Goal: Check status: Check status

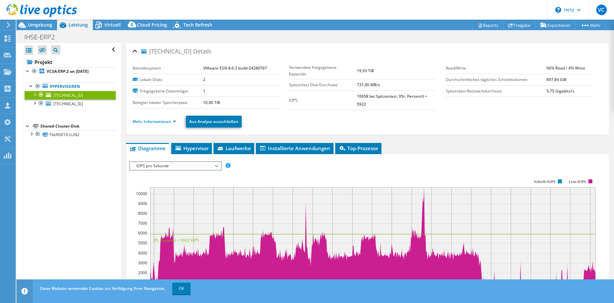
select select "USD"
click at [28, 128] on div at bounding box center [28, 125] width 7 height 7
click at [27, 127] on div at bounding box center [28, 125] width 7 height 7
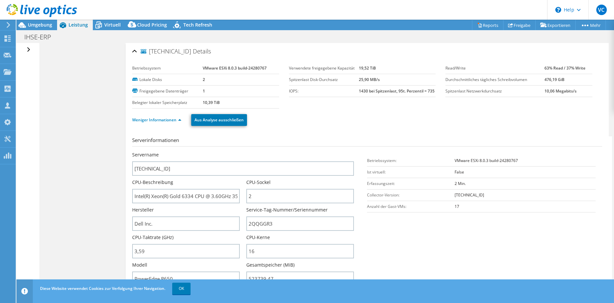
select select "USD"
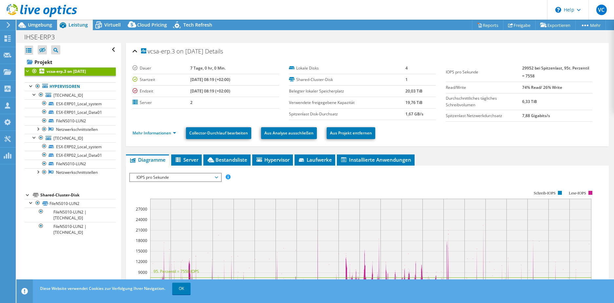
select select "USD"
